Goal: Register for event/course

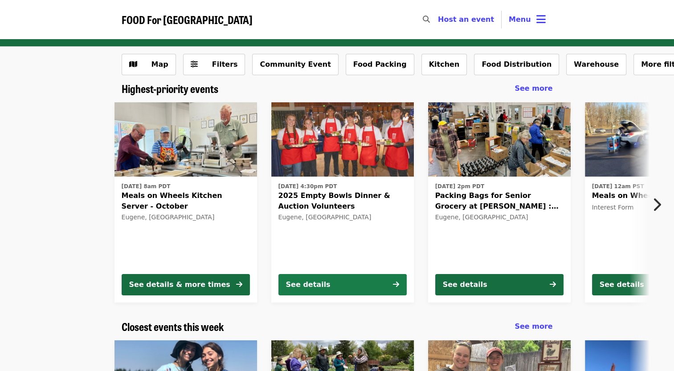
click at [371, 289] on button "See details" at bounding box center [342, 284] width 128 height 21
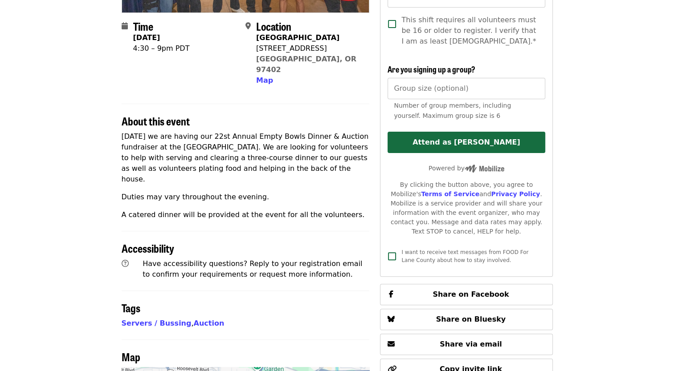
scroll to position [223, 0]
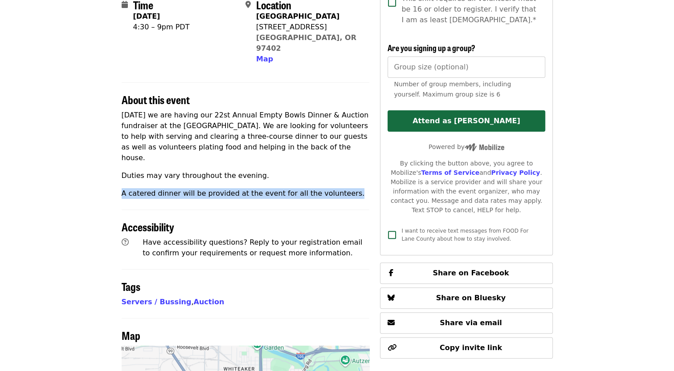
drag, startPoint x: 114, startPoint y: 170, endPoint x: 343, endPoint y: 170, distance: 228.5
click at [343, 170] on div "**********" at bounding box center [336, 186] width 445 height 651
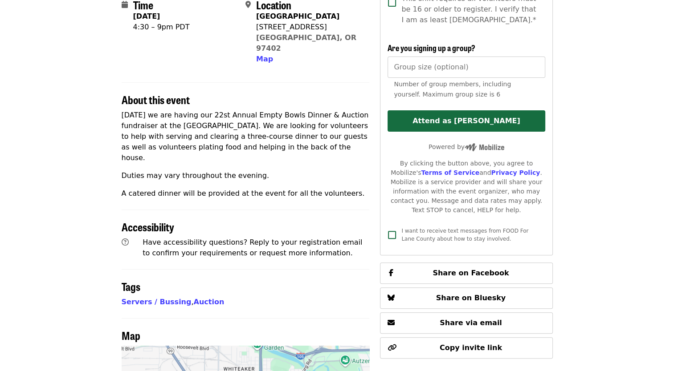
drag, startPoint x: 343, startPoint y: 170, endPoint x: 282, endPoint y: 154, distance: 62.5
click at [282, 171] on p "Duties may vary throughout the evening." at bounding box center [246, 176] width 248 height 11
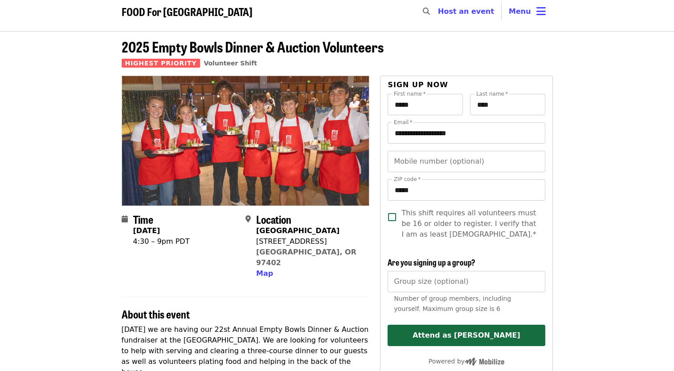
scroll to position [0, 0]
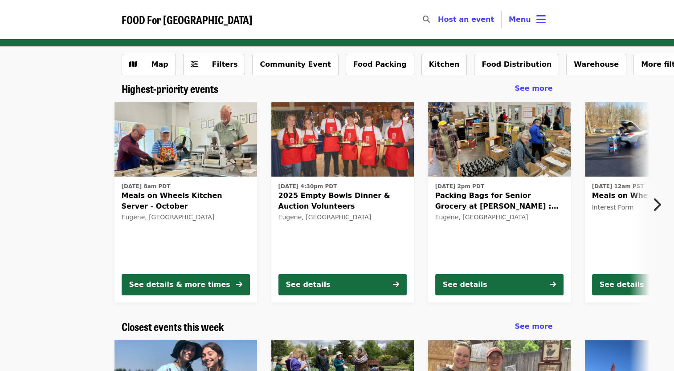
click at [205, 199] on span "Meals on Wheels Kitchen Server - October" at bounding box center [186, 201] width 128 height 21
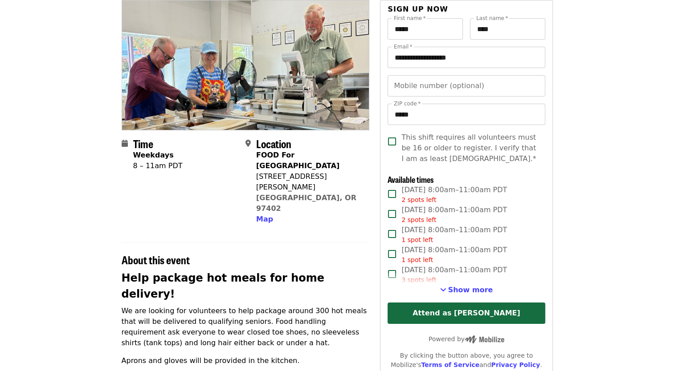
scroll to position [134, 0]
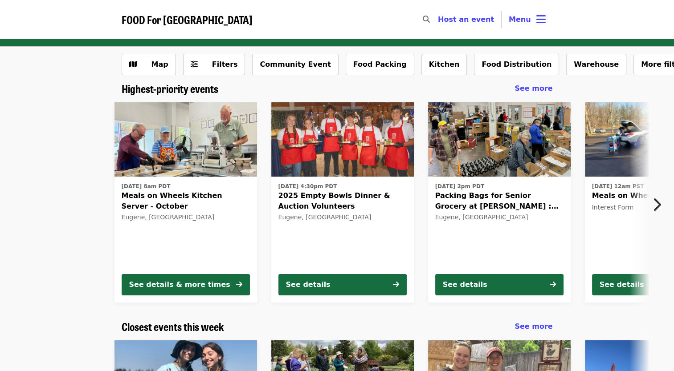
click at [164, 147] on img at bounding box center [185, 139] width 143 height 75
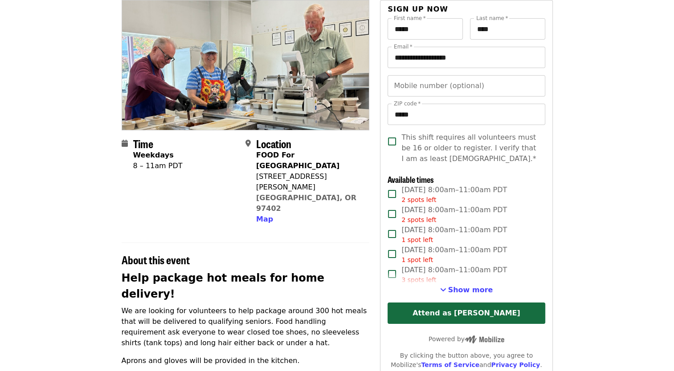
scroll to position [89, 0]
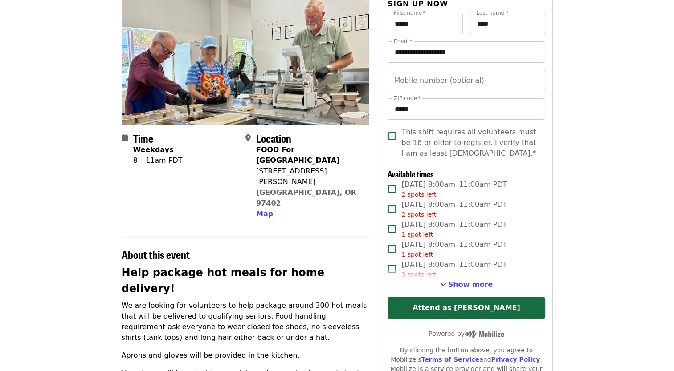
click at [456, 289] on button "Show more" at bounding box center [466, 285] width 53 height 11
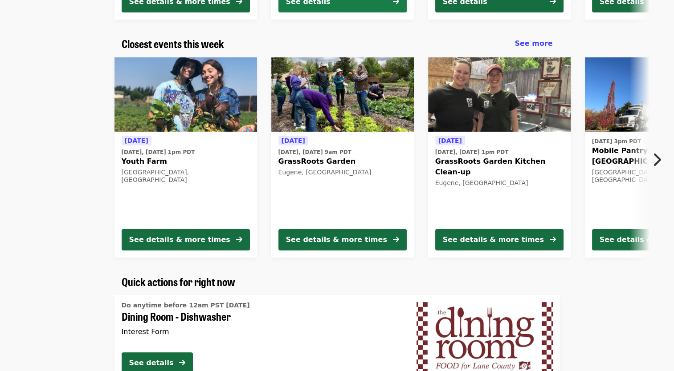
scroll to position [267, 0]
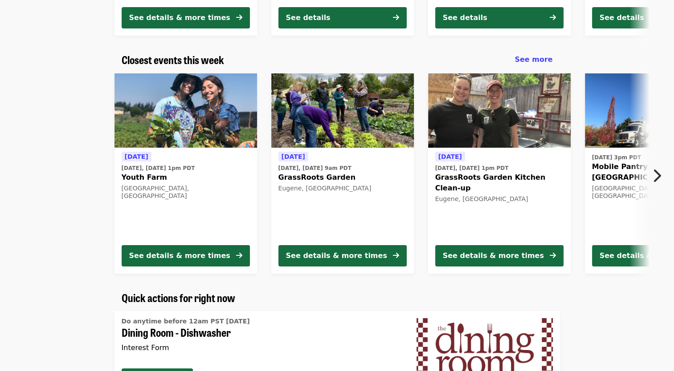
click at [653, 170] on icon "chevron-right icon" at bounding box center [656, 175] width 9 height 17
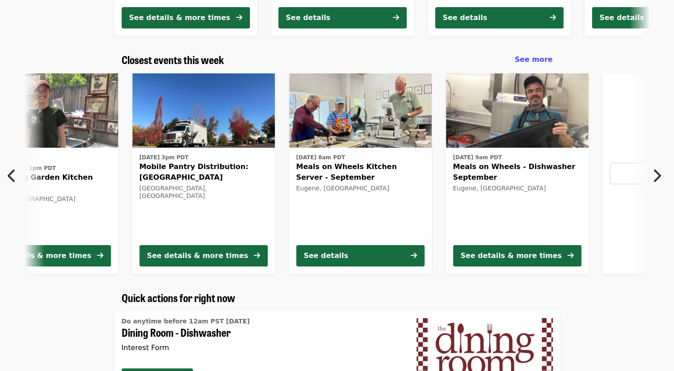
scroll to position [0, 479]
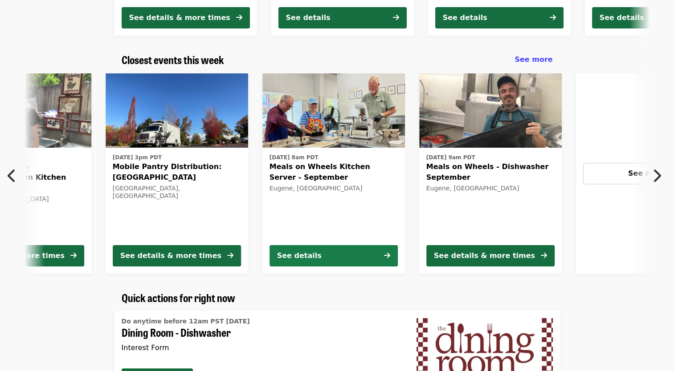
click at [347, 252] on button "See details" at bounding box center [333, 255] width 128 height 21
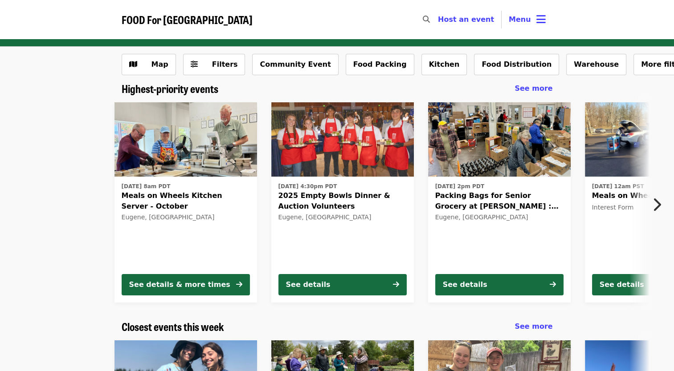
click at [220, 179] on div "[DATE] 8am PDT Meals on Wheels Kitchen Server - October Eugene, [GEOGRAPHIC_DAT…" at bounding box center [185, 240] width 143 height 126
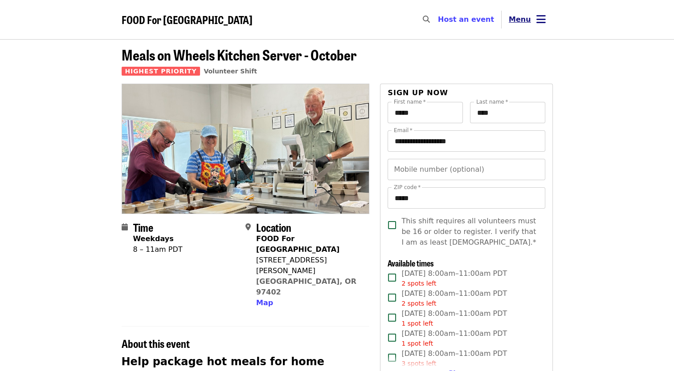
click at [521, 17] on span "Menu" at bounding box center [520, 19] width 22 height 8
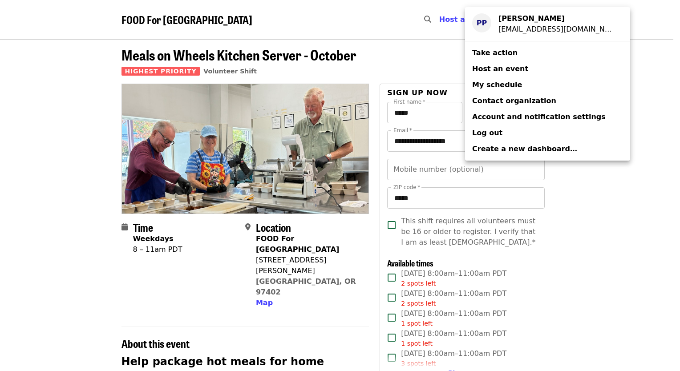
click at [497, 29] on div "PP [PERSON_NAME] [EMAIL_ADDRESS][DOMAIN_NAME]" at bounding box center [547, 23] width 151 height 21
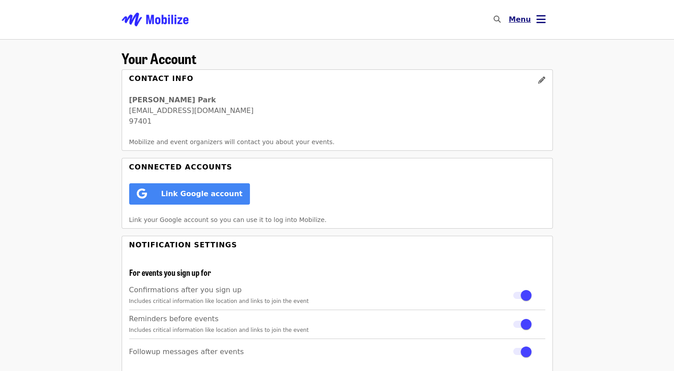
click at [533, 14] on button "Menu" at bounding box center [526, 19] width 51 height 21
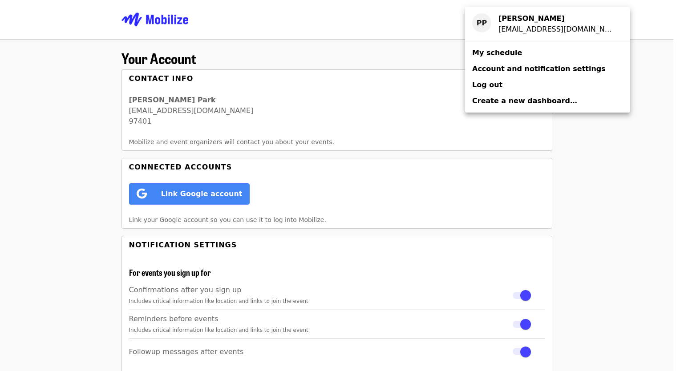
click at [515, 53] on link "My schedule" at bounding box center [547, 53] width 165 height 16
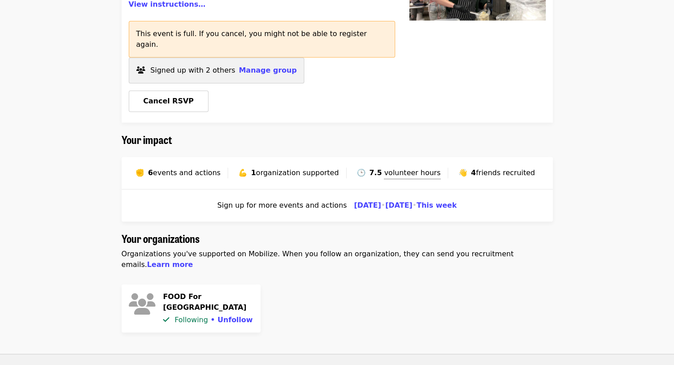
scroll to position [356, 0]
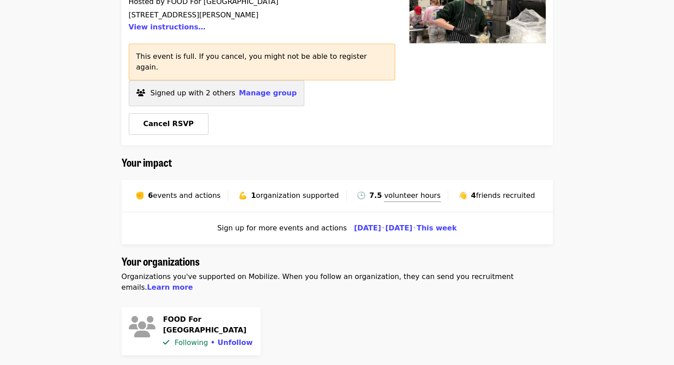
drag, startPoint x: 367, startPoint y: 172, endPoint x: 438, endPoint y: 176, distance: 71.4
click at [438, 190] on div "🕒 7.5 volunteer hours" at bounding box center [400, 195] width 95 height 11
drag, startPoint x: 438, startPoint y: 176, endPoint x: 454, endPoint y: 188, distance: 20.0
click at [475, 212] on div "Sign up for more events and actions [DATE] • [DATE] • This week" at bounding box center [337, 228] width 431 height 32
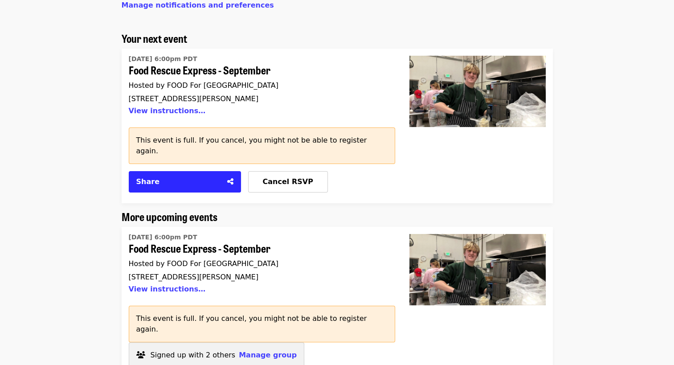
scroll to position [94, 0]
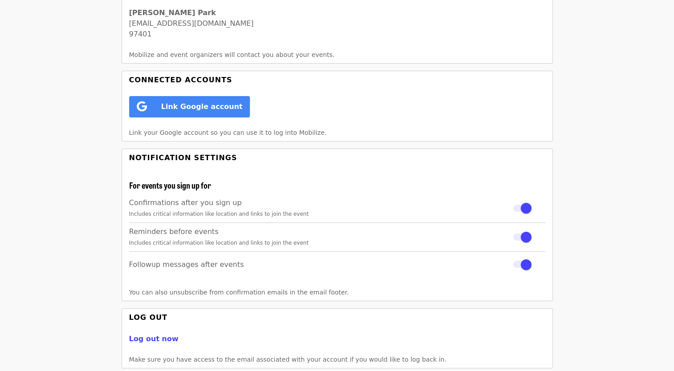
scroll to position [82, 0]
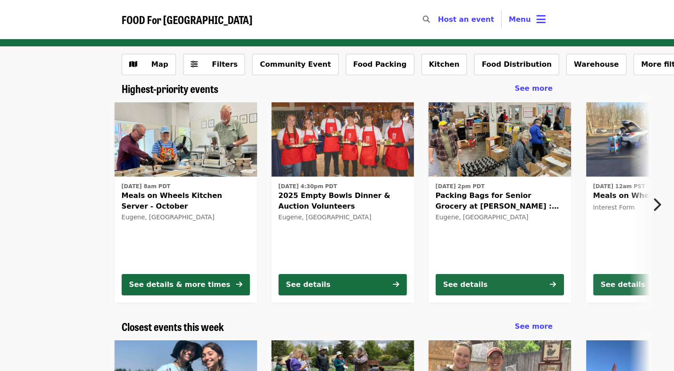
click at [303, 143] on img at bounding box center [342, 139] width 143 height 75
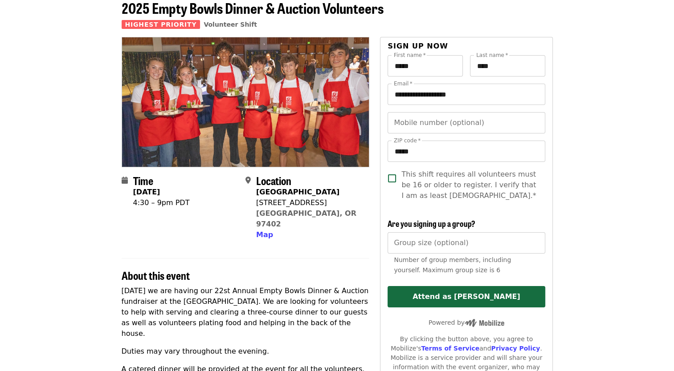
scroll to position [45, 0]
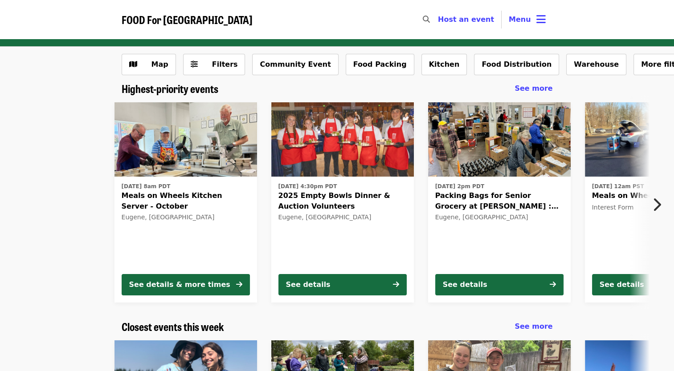
click at [191, 170] on img at bounding box center [185, 139] width 143 height 75
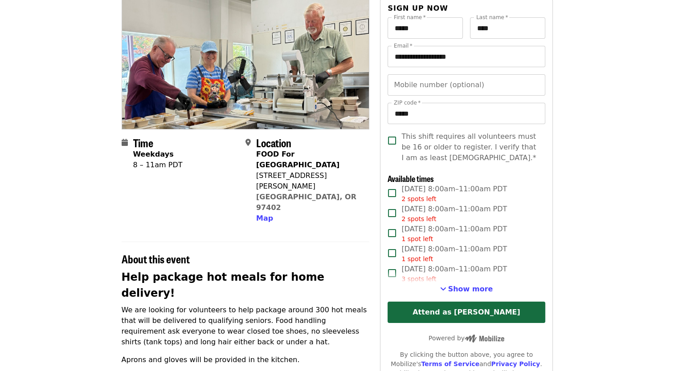
scroll to position [134, 0]
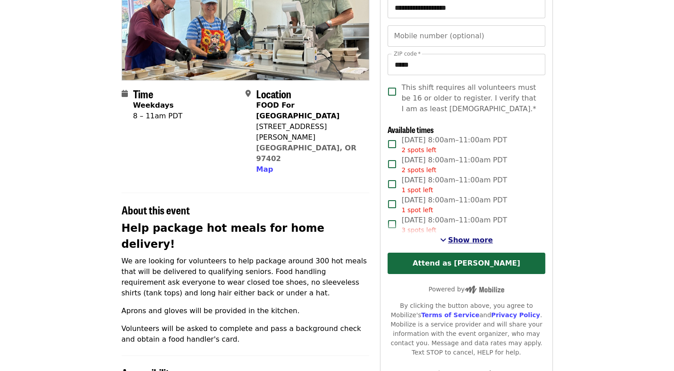
click at [466, 239] on span "Show more" at bounding box center [470, 240] width 45 height 8
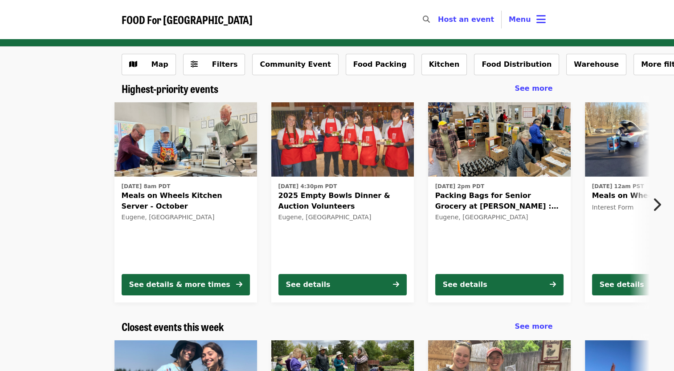
click at [179, 149] on img at bounding box center [185, 139] width 143 height 75
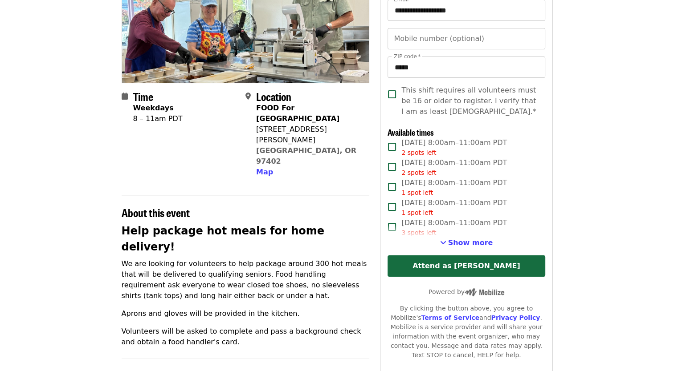
scroll to position [134, 0]
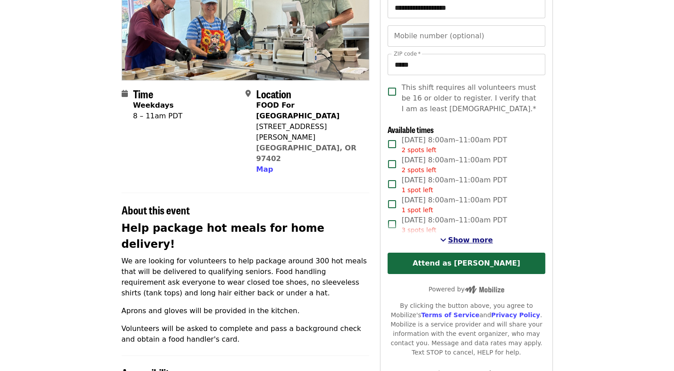
click at [458, 240] on span "Show more" at bounding box center [470, 240] width 45 height 8
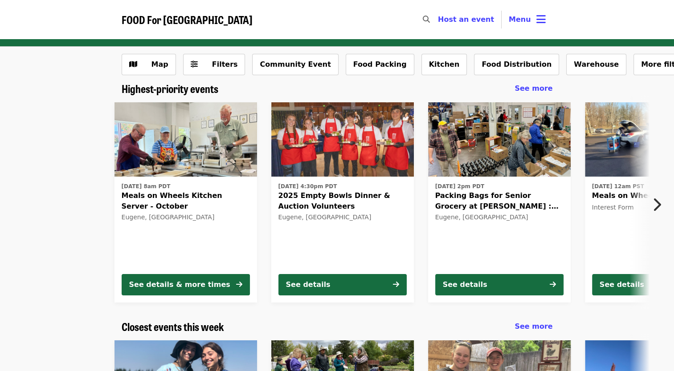
click at [360, 167] on img at bounding box center [342, 139] width 143 height 75
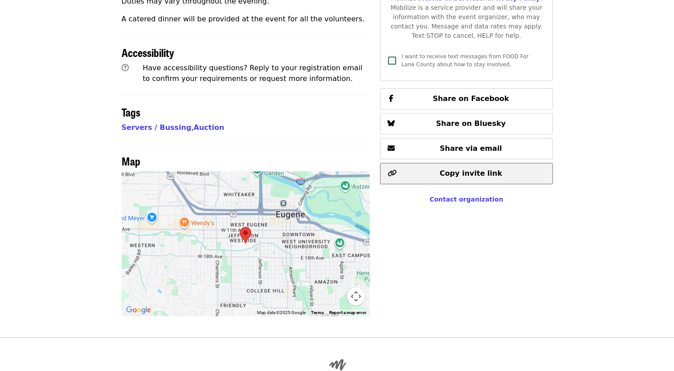
scroll to position [401, 0]
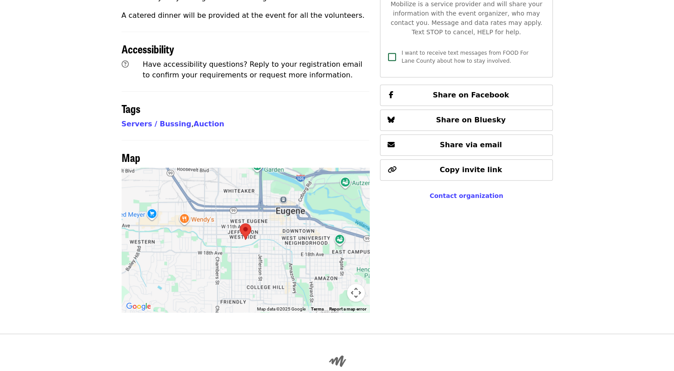
drag, startPoint x: 295, startPoint y: 198, endPoint x: 249, endPoint y: 175, distance: 51.2
click at [267, 210] on div at bounding box center [246, 240] width 248 height 145
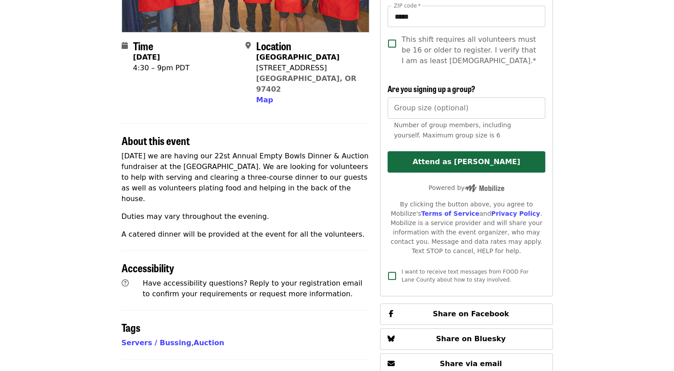
scroll to position [178, 0]
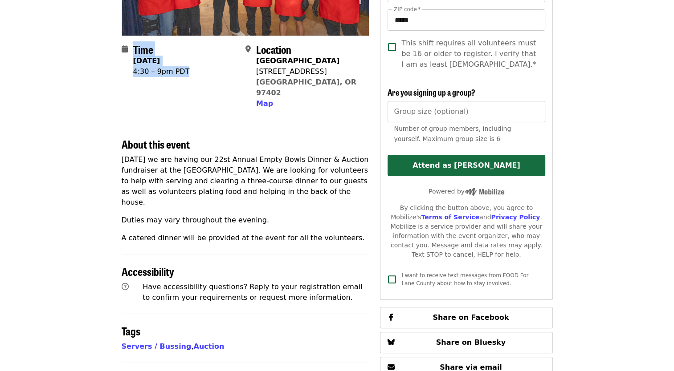
drag, startPoint x: 110, startPoint y: 69, endPoint x: 192, endPoint y: 72, distance: 82.4
click at [192, 72] on article "2025 Empty Bowls Dinner & Auction Volunteers Highest Priority Volunteer Shift T…" at bounding box center [337, 209] width 674 height 696
click at [190, 73] on div "4:30 – 9pm PDT" at bounding box center [161, 71] width 57 height 11
click at [140, 74] on div "4:30 – 9pm PDT" at bounding box center [161, 71] width 57 height 11
click at [128, 74] on span at bounding box center [128, 76] width 12 height 65
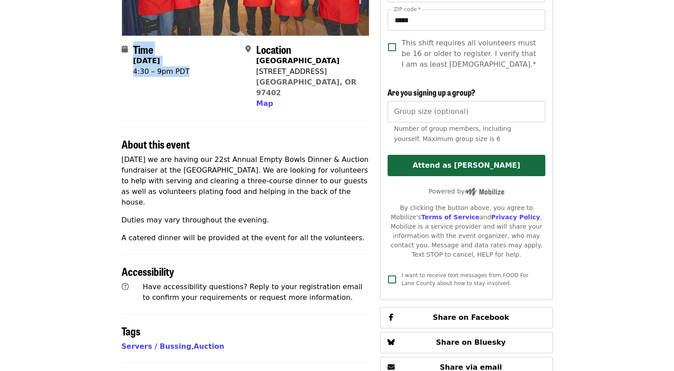
click at [128, 82] on span at bounding box center [128, 76] width 12 height 65
click at [147, 127] on div "About this event" at bounding box center [246, 139] width 248 height 24
drag, startPoint x: 124, startPoint y: 76, endPoint x: 178, endPoint y: 75, distance: 53.9
click at [178, 75] on div "Time [DATE] 4:30 – 9pm PDT" at bounding box center [180, 76] width 117 height 66
click at [178, 75] on div "4:30 – 9pm PDT" at bounding box center [161, 71] width 57 height 11
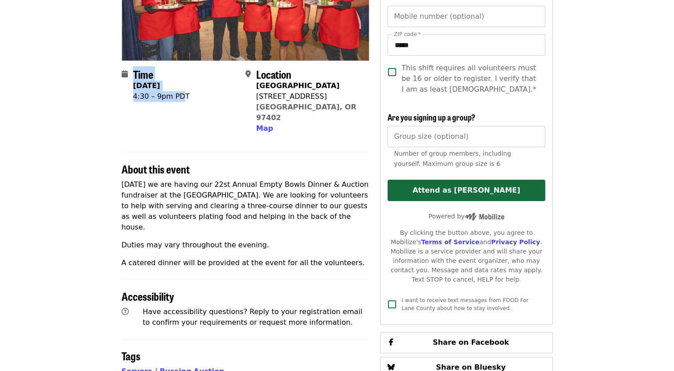
scroll to position [45, 0]
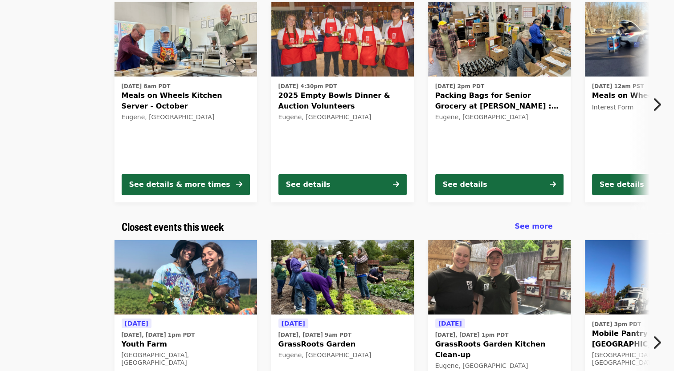
scroll to position [89, 0]
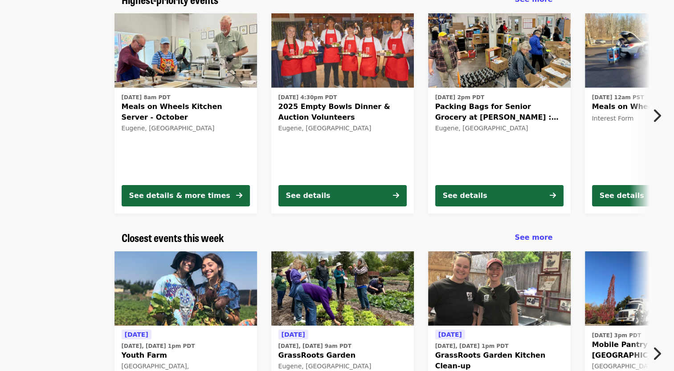
click at [659, 120] on icon "chevron-right icon" at bounding box center [656, 115] width 9 height 17
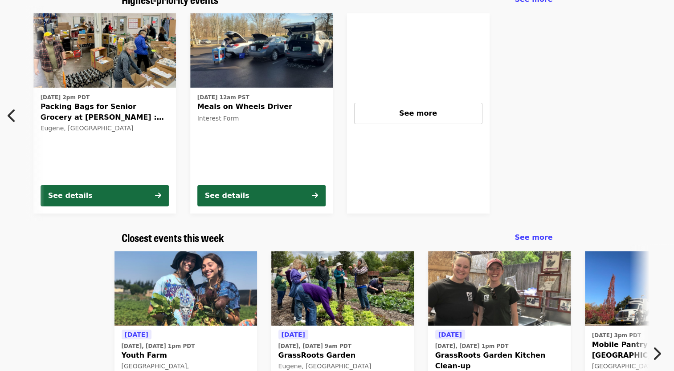
scroll to position [0, 399]
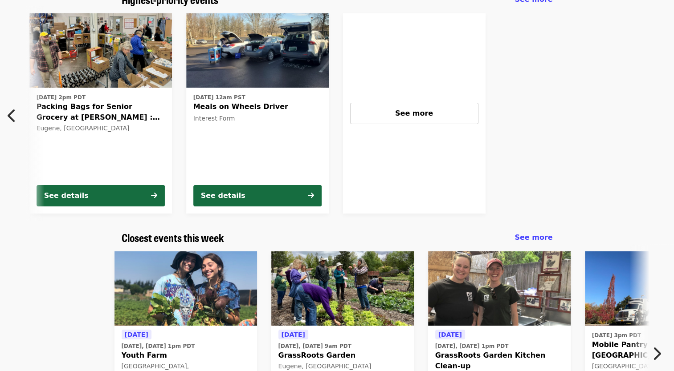
click at [149, 137] on div "[DATE] 2pm PDT Packing Bags for Senior Grocery at [PERSON_NAME] : October Eugen…" at bounding box center [101, 134] width 128 height 86
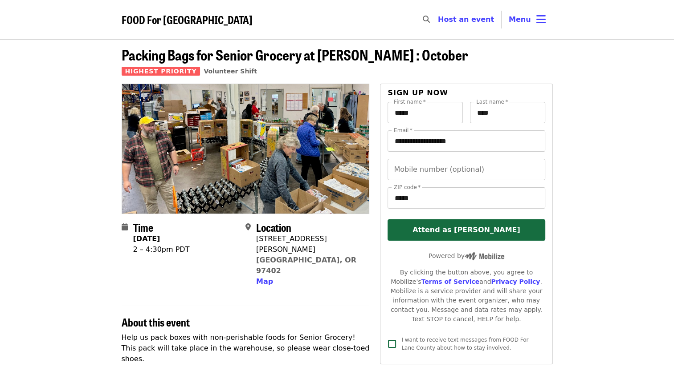
drag, startPoint x: 305, startPoint y: 94, endPoint x: 314, endPoint y: 100, distance: 10.0
drag, startPoint x: 314, startPoint y: 100, endPoint x: 246, endPoint y: 162, distance: 92.0
click at [246, 162] on img at bounding box center [245, 148] width 247 height 129
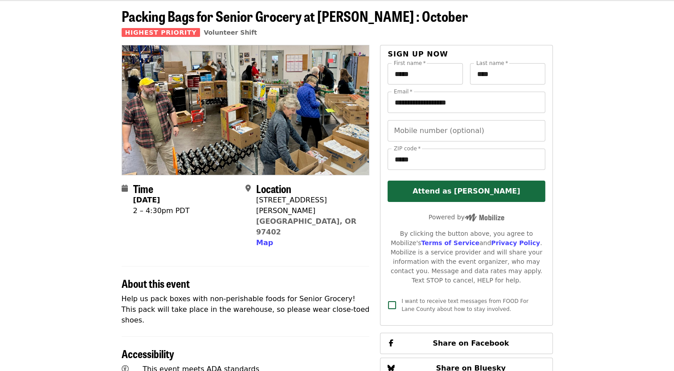
scroll to position [45, 0]
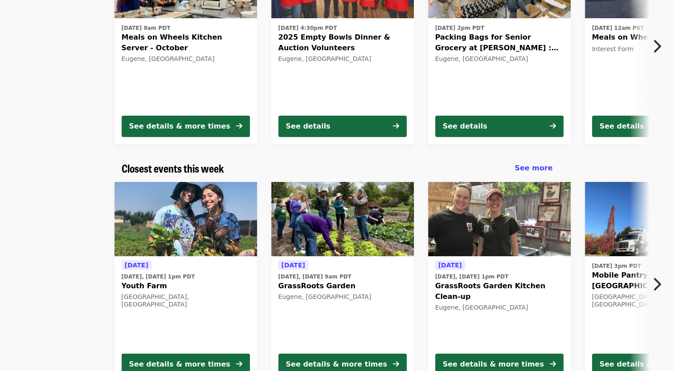
scroll to position [99, 0]
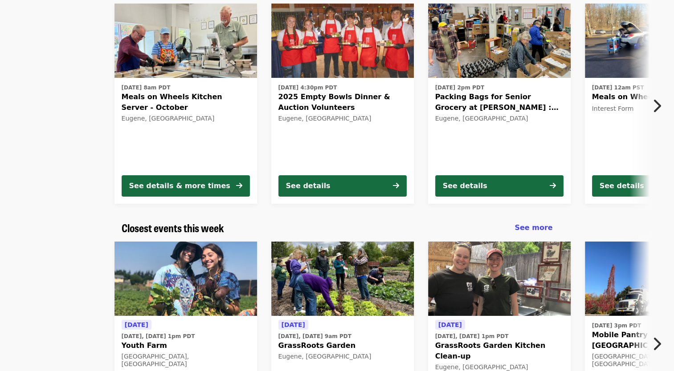
click at [616, 131] on div "[DATE] 12am PST Meals on Wheels Driver Interest Form" at bounding box center [656, 124] width 128 height 86
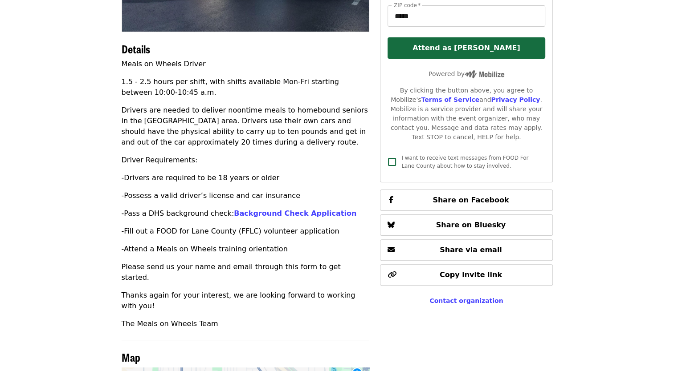
scroll to position [223, 0]
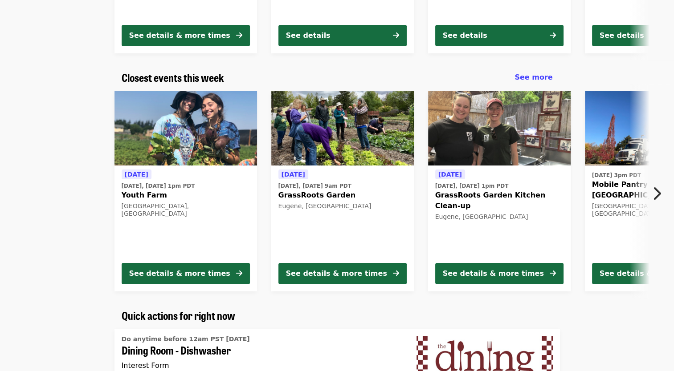
scroll to position [109, 0]
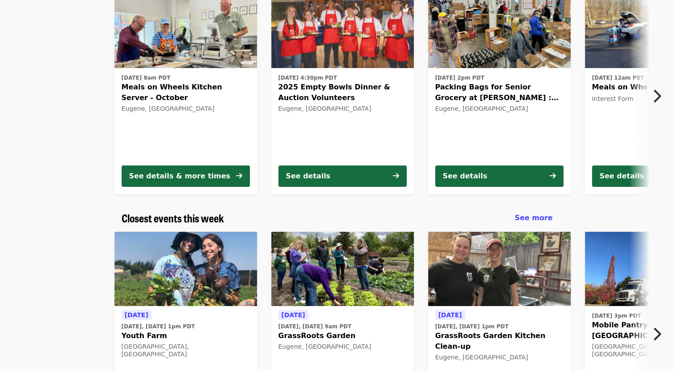
click at [377, 83] on span "2025 Empty Bowls Dinner & Auction Volunteers" at bounding box center [342, 92] width 128 height 21
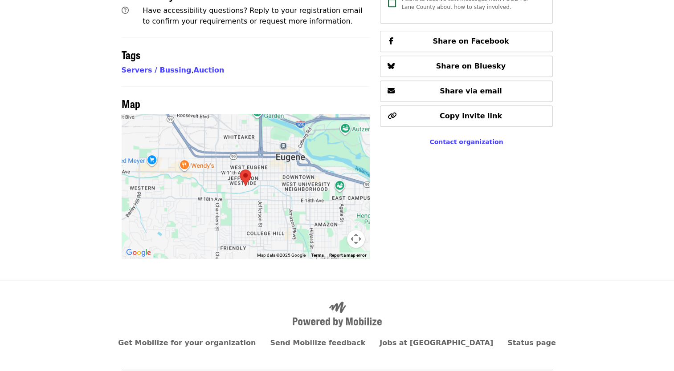
scroll to position [455, 0]
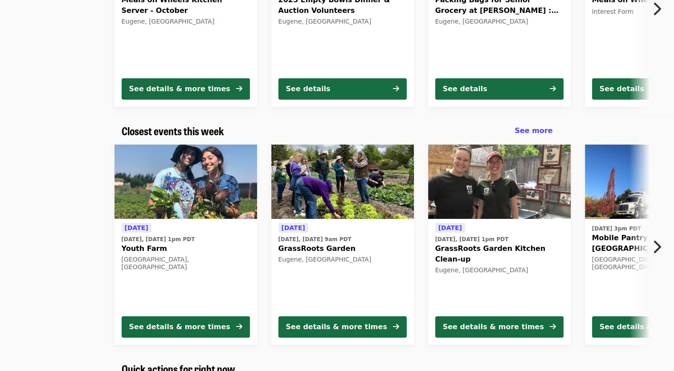
scroll to position [198, 0]
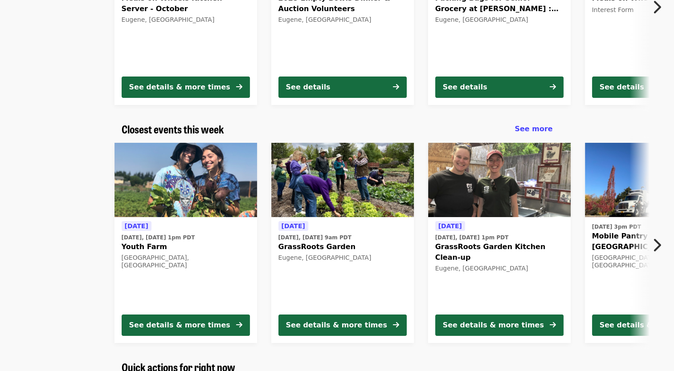
click at [663, 242] on button "Next item" at bounding box center [658, 245] width 29 height 25
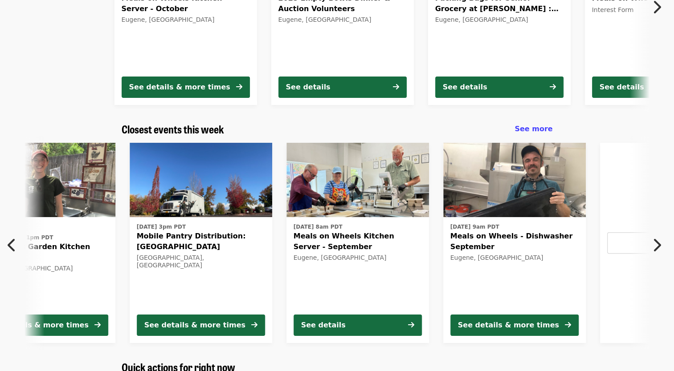
scroll to position [0, 479]
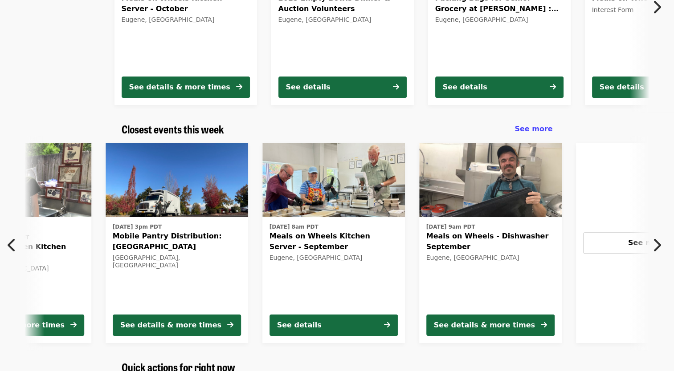
click at [347, 242] on span "Meals on Wheels Kitchen Server - September" at bounding box center [333, 241] width 128 height 21
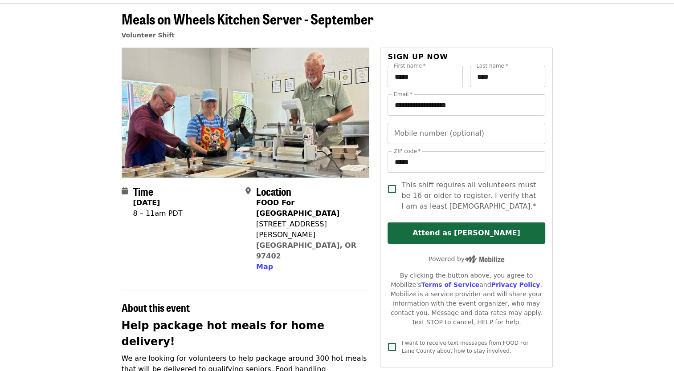
scroll to position [45, 0]
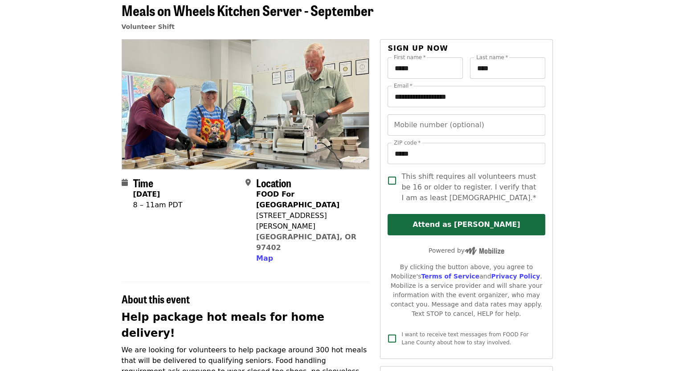
drag, startPoint x: 200, startPoint y: 193, endPoint x: 207, endPoint y: 192, distance: 7.2
click at [160, 192] on strong "[DATE]" at bounding box center [146, 194] width 27 height 8
drag, startPoint x: 207, startPoint y: 192, endPoint x: 205, endPoint y: 206, distance: 13.9
click at [183, 206] on div "8 – 11am PDT" at bounding box center [157, 205] width 49 height 11
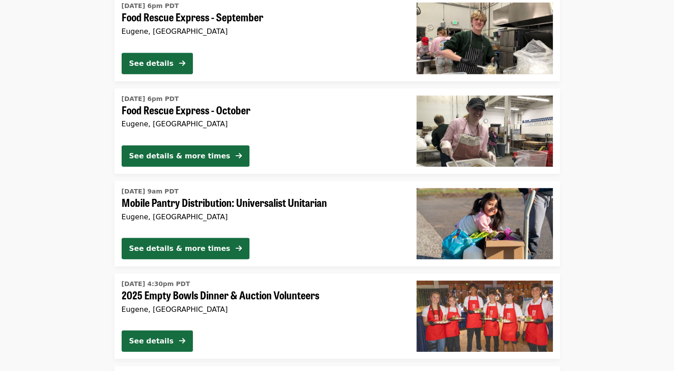
scroll to position [2524, 0]
